Goal: Find specific page/section: Find specific page/section

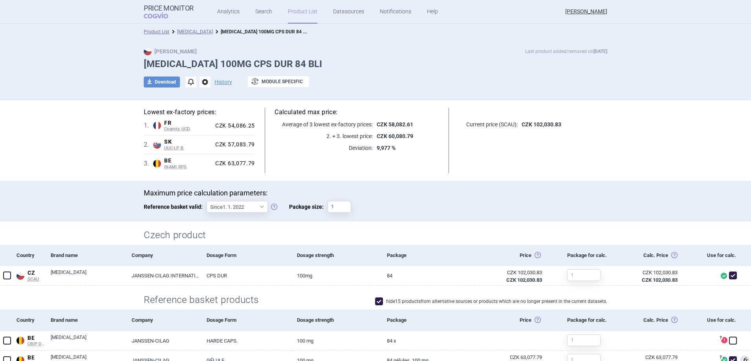
click at [299, 9] on link "Product List" at bounding box center [302, 12] width 29 height 24
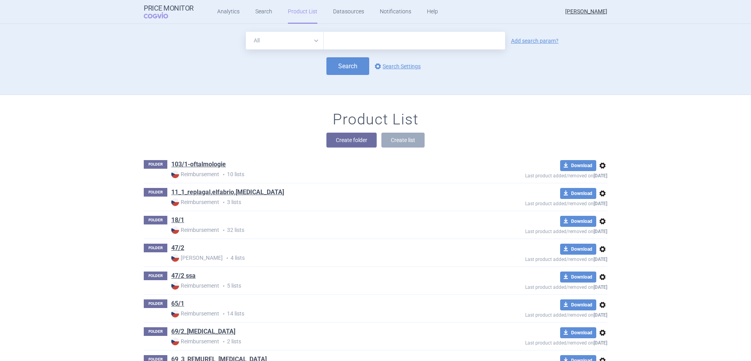
scroll to position [71, 0]
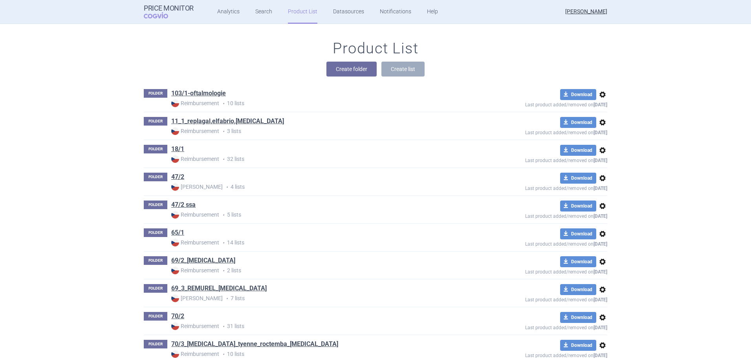
click at [536, 49] on div "Product List Create folder Create list" at bounding box center [375, 62] width 495 height 45
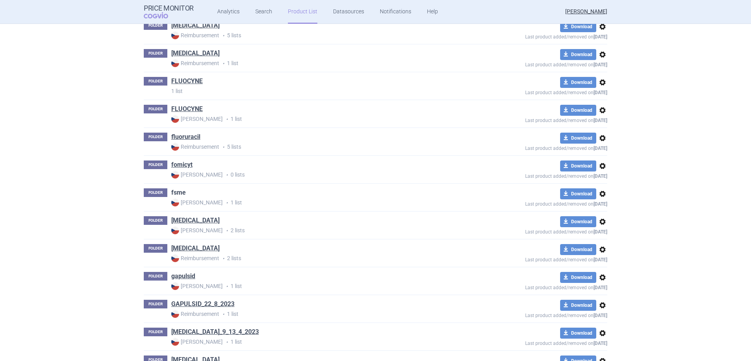
click at [176, 192] on link "fsme" at bounding box center [178, 192] width 15 height 9
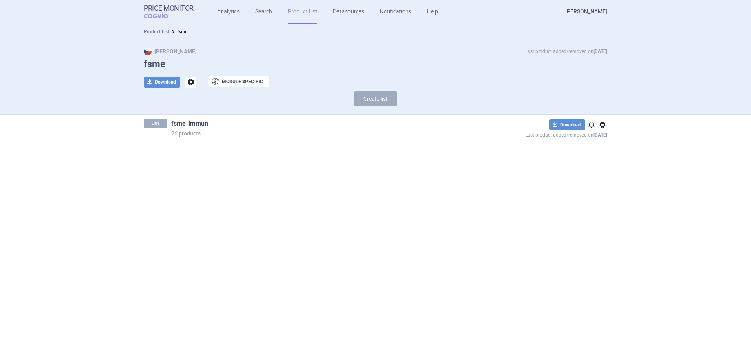
click at [203, 122] on link "fsme_immun" at bounding box center [189, 123] width 37 height 9
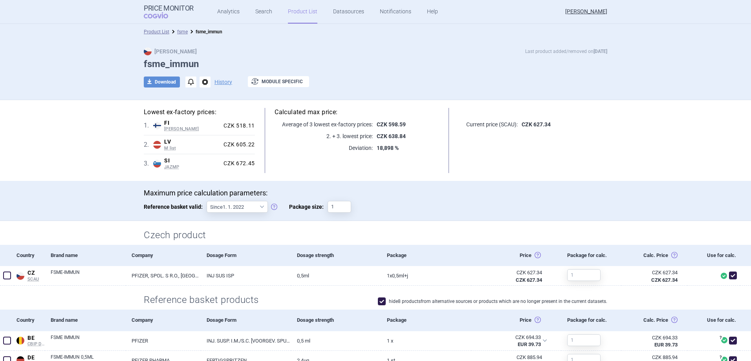
click at [516, 204] on div "Maximum price calculation parameters: Reference basket valid: Since 1. 1. 2022 …" at bounding box center [375, 205] width 463 height 32
click at [612, 198] on div "Maximum price calculation parameters: Reference basket valid: Since 1. 1. 2022 …" at bounding box center [375, 205] width 495 height 32
